Goal: Transaction & Acquisition: Book appointment/travel/reservation

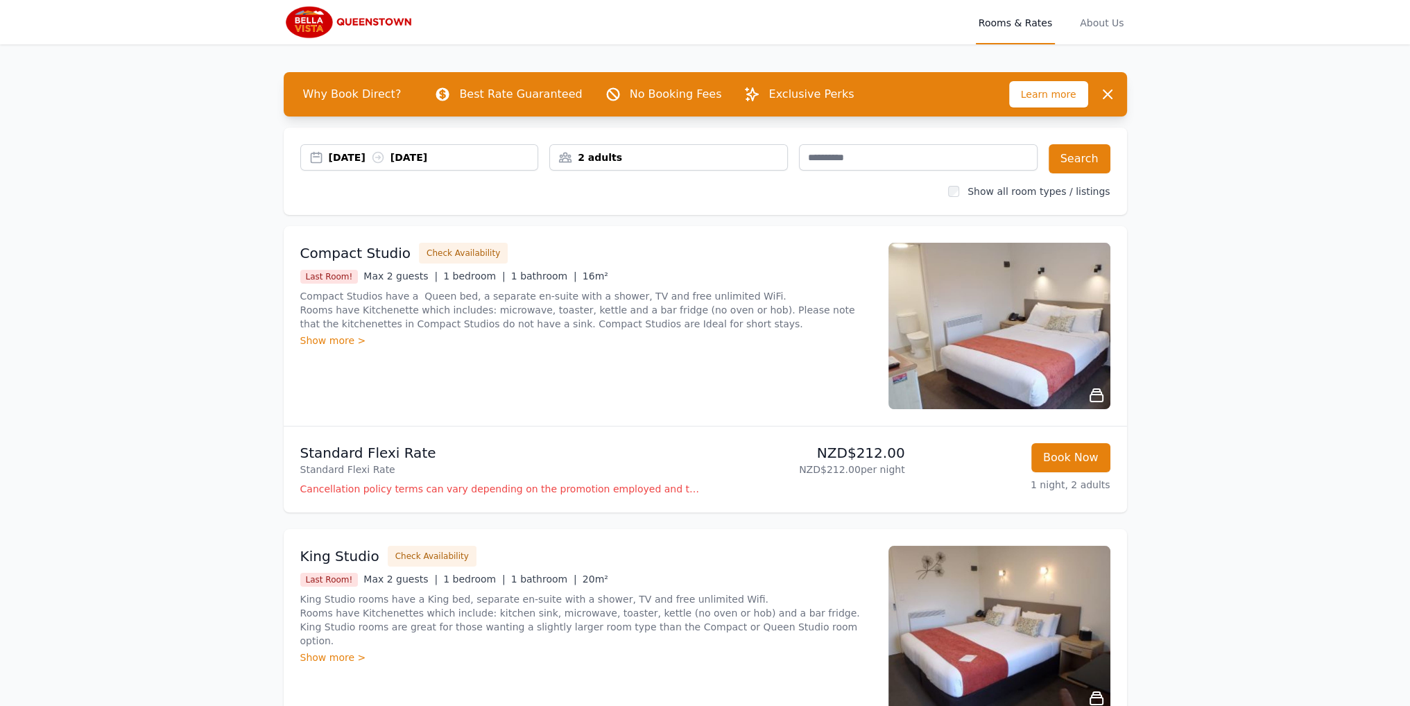
click at [466, 159] on div "[DATE] [DATE]" at bounding box center [433, 157] width 209 height 14
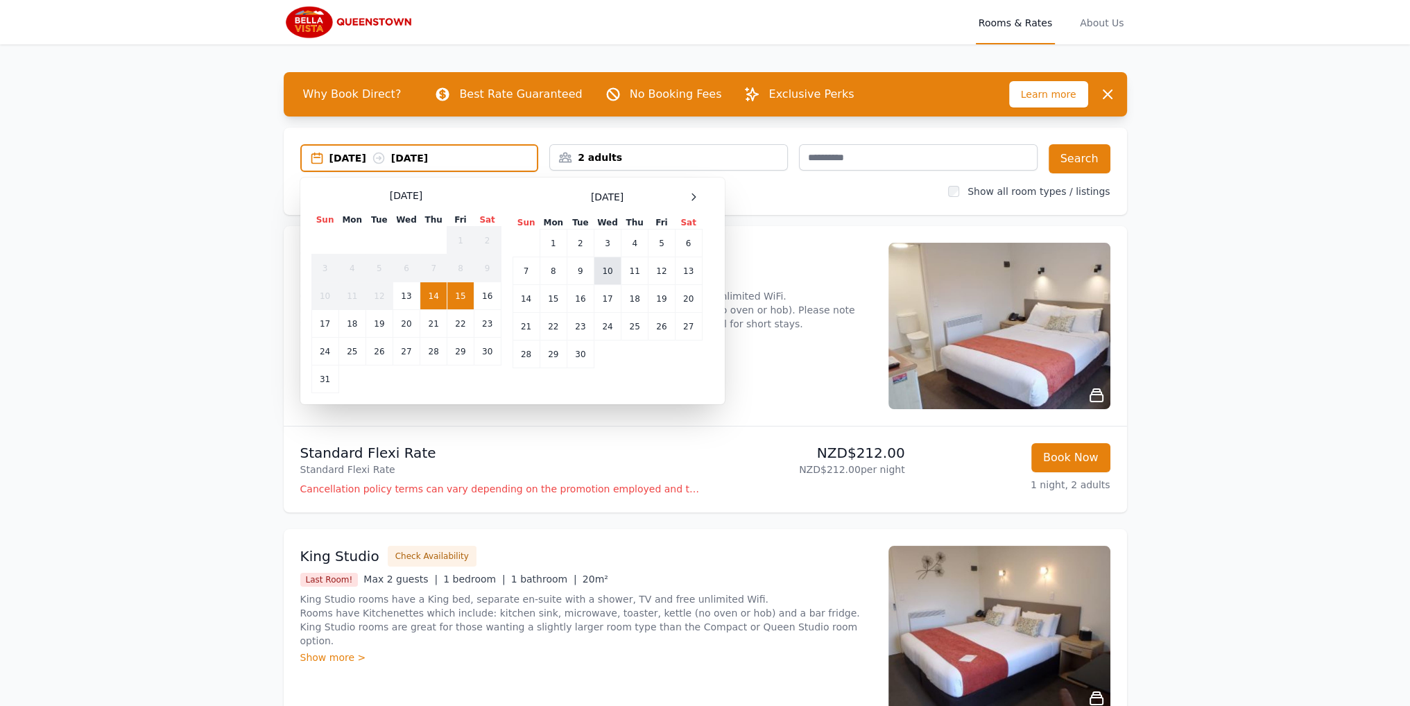
click at [609, 267] on td "10" at bounding box center [607, 271] width 27 height 28
click at [687, 273] on td "13" at bounding box center [688, 271] width 27 height 28
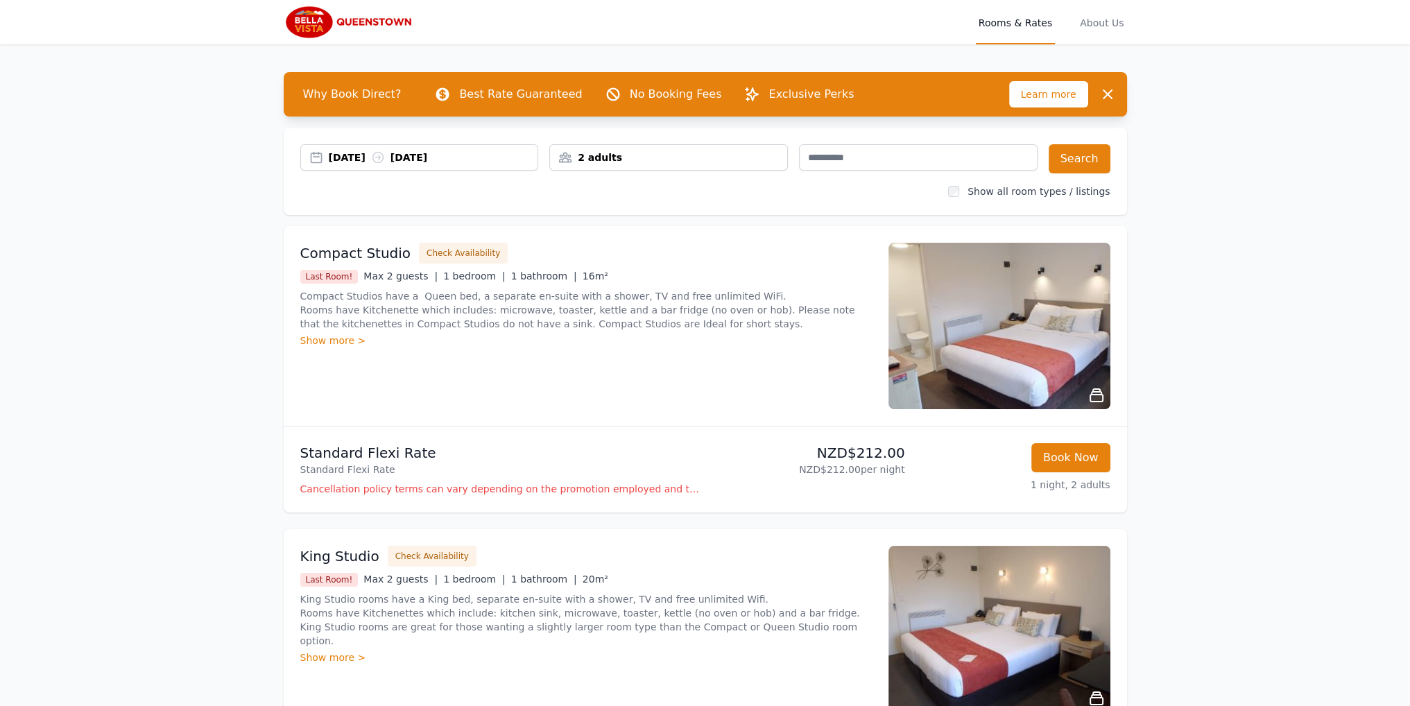
click at [690, 156] on div "2 adults" at bounding box center [668, 157] width 237 height 14
click at [659, 208] on div at bounding box center [653, 209] width 19 height 19
click at [650, 263] on div "0 Child" at bounding box center [611, 251] width 103 height 42
click at [652, 255] on icon at bounding box center [653, 250] width 11 height 11
click at [772, 211] on div "[DATE] [DATE] 3 adults, 1 child [DEMOGRAPHIC_DATA] Adult s 1 Child Search Show …" at bounding box center [705, 171] width 843 height 87
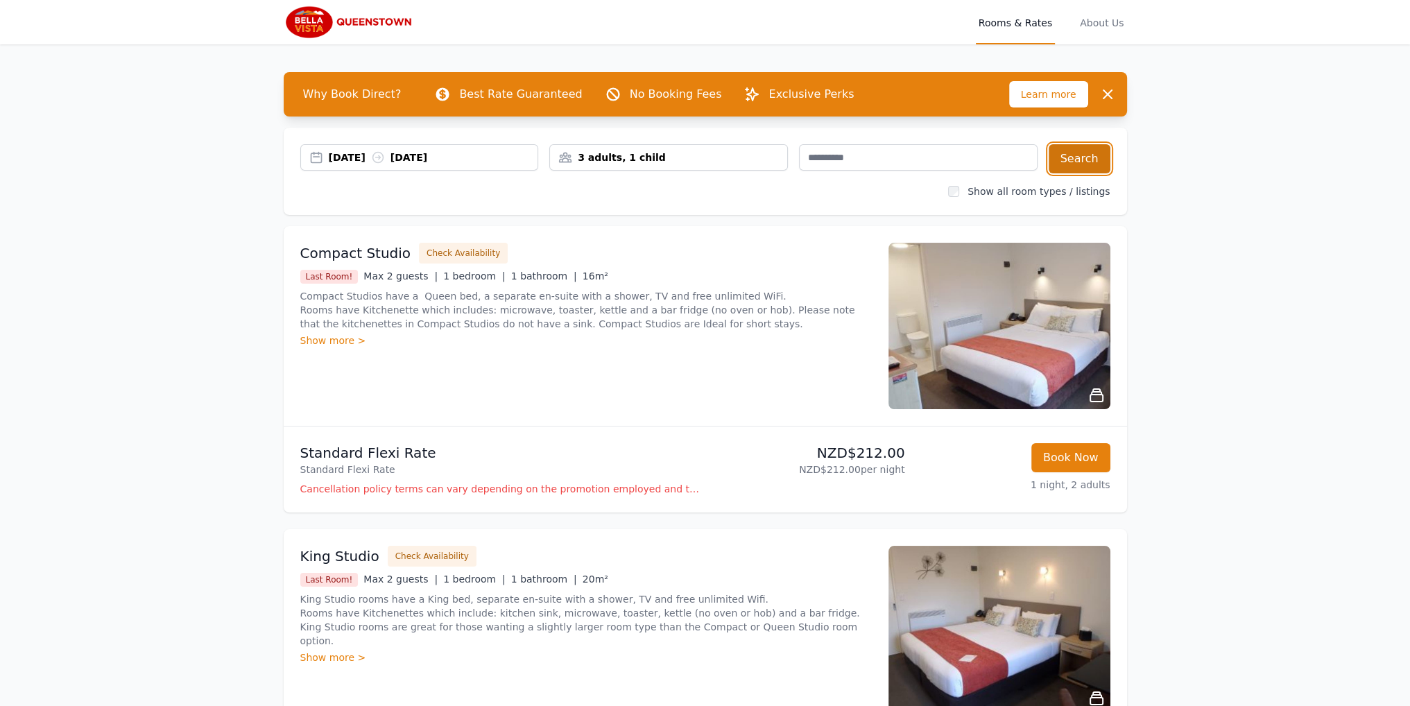
click at [1085, 157] on button "Search" at bounding box center [1079, 158] width 62 height 29
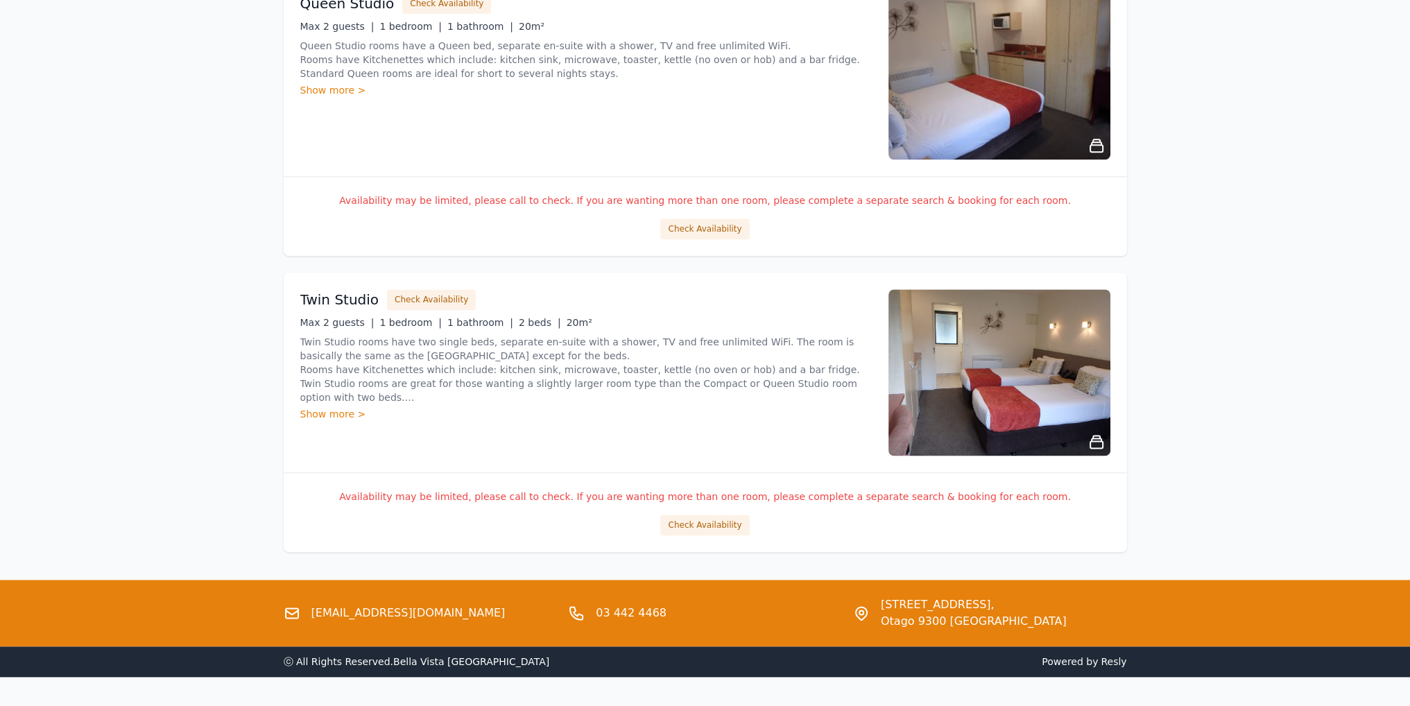
scroll to position [2403, 0]
